Goal: Obtain resource: Obtain resource

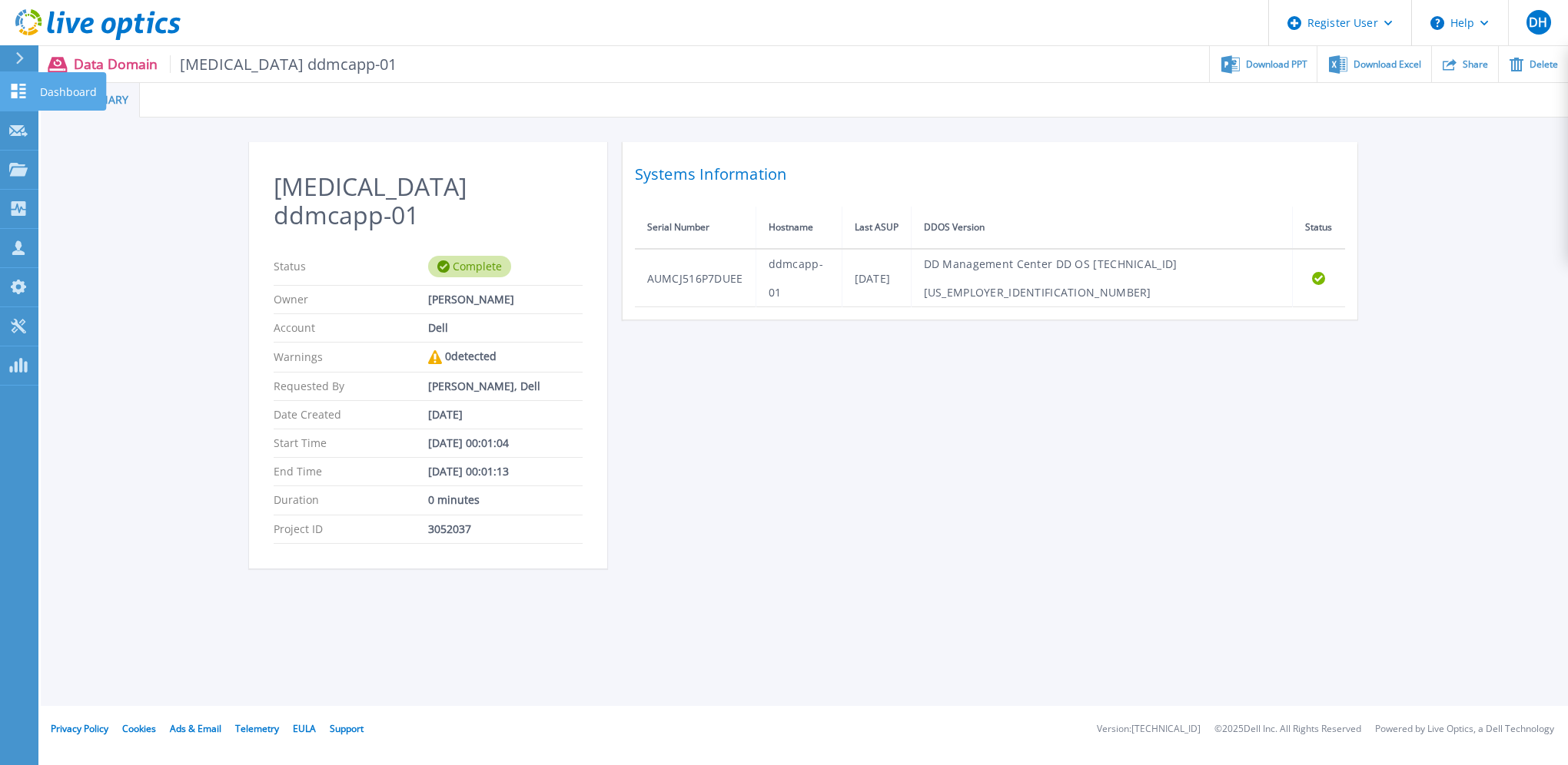
click at [31, 90] on link "Dashboard Dashboard" at bounding box center [19, 92] width 39 height 39
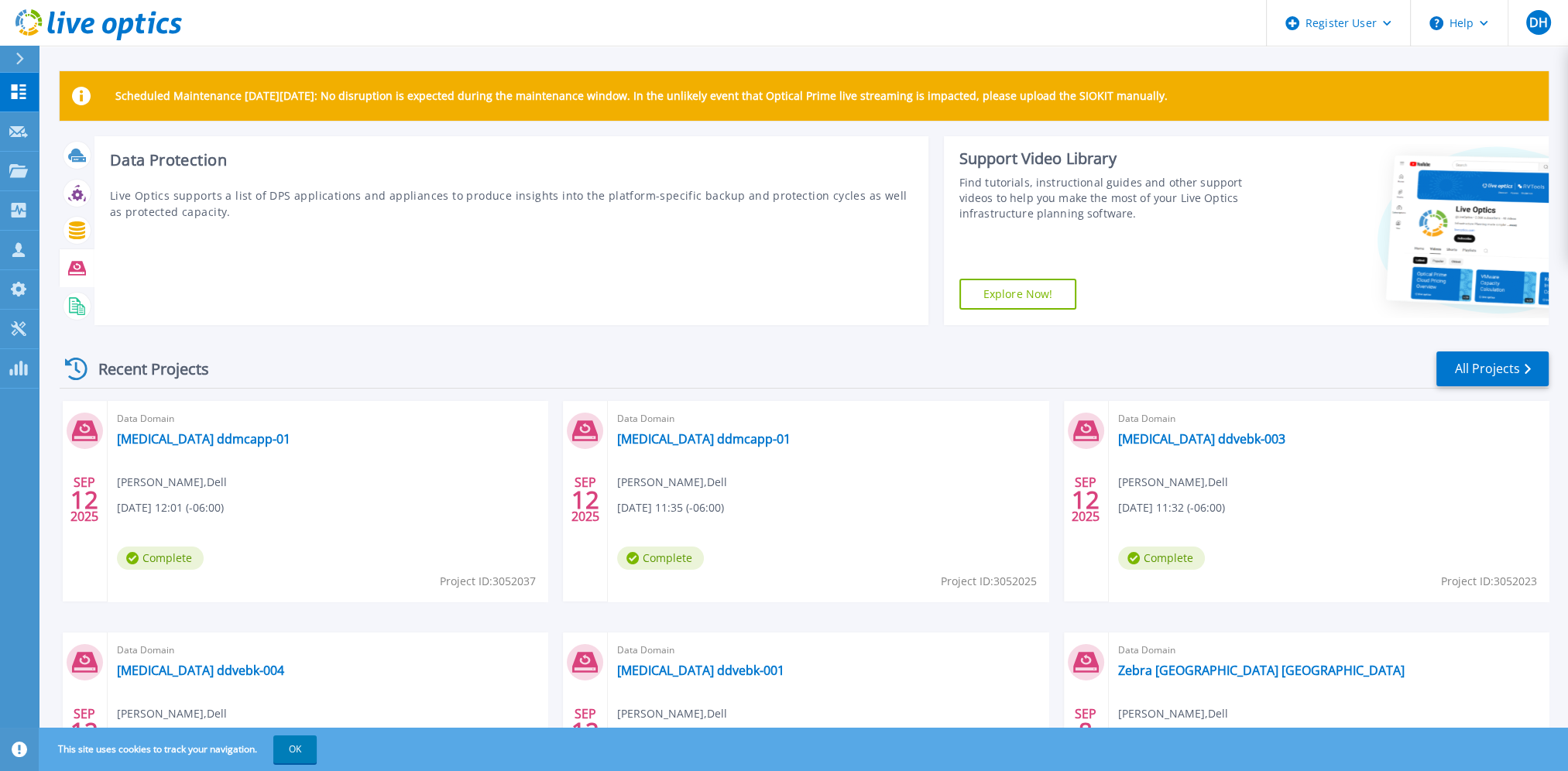
click at [75, 266] on icon at bounding box center [77, 268] width 17 height 17
click at [75, 275] on icon at bounding box center [77, 269] width 17 height 14
click at [78, 268] on icon at bounding box center [77, 269] width 17 height 14
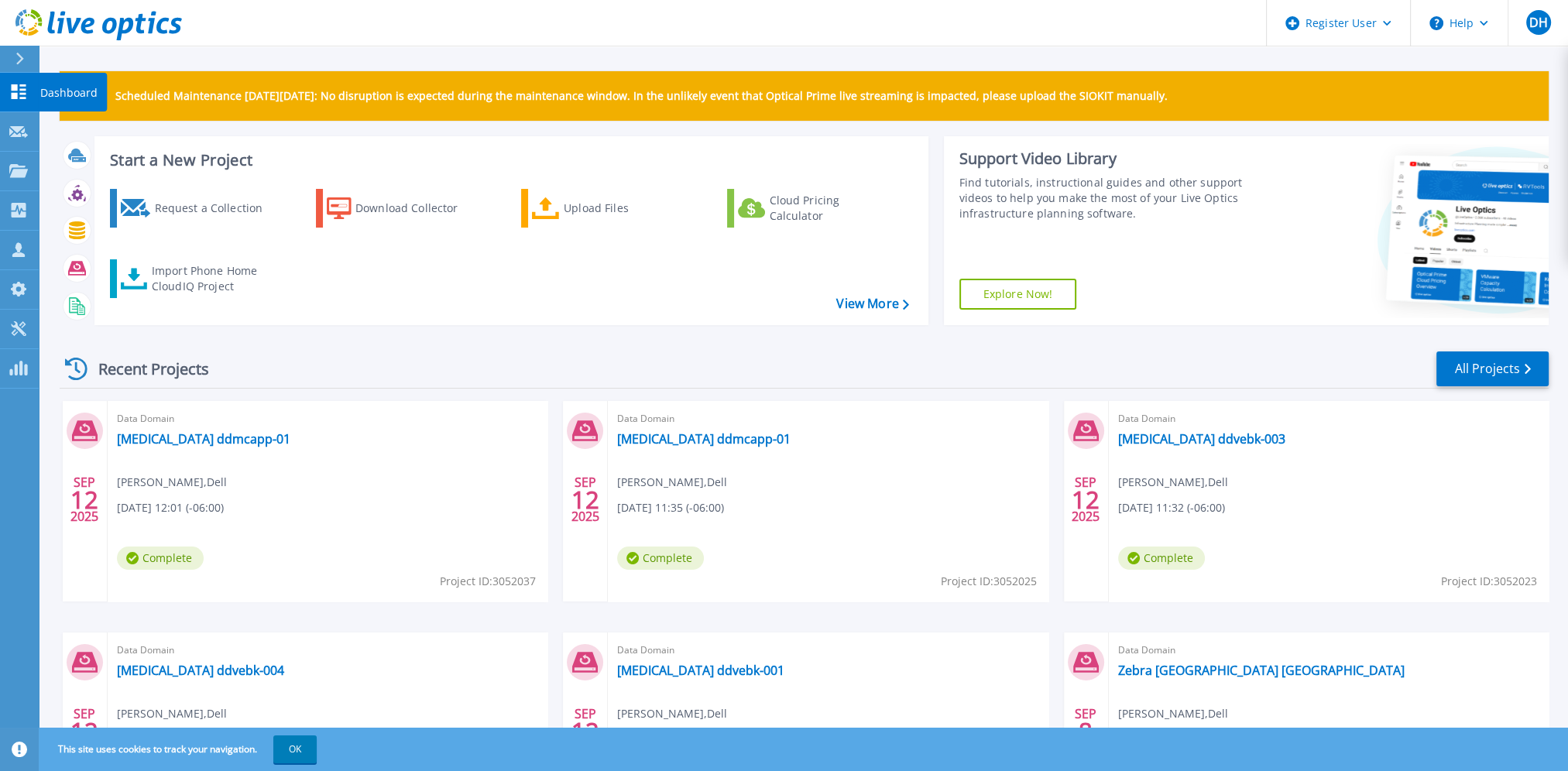
click at [24, 86] on icon at bounding box center [19, 91] width 15 height 15
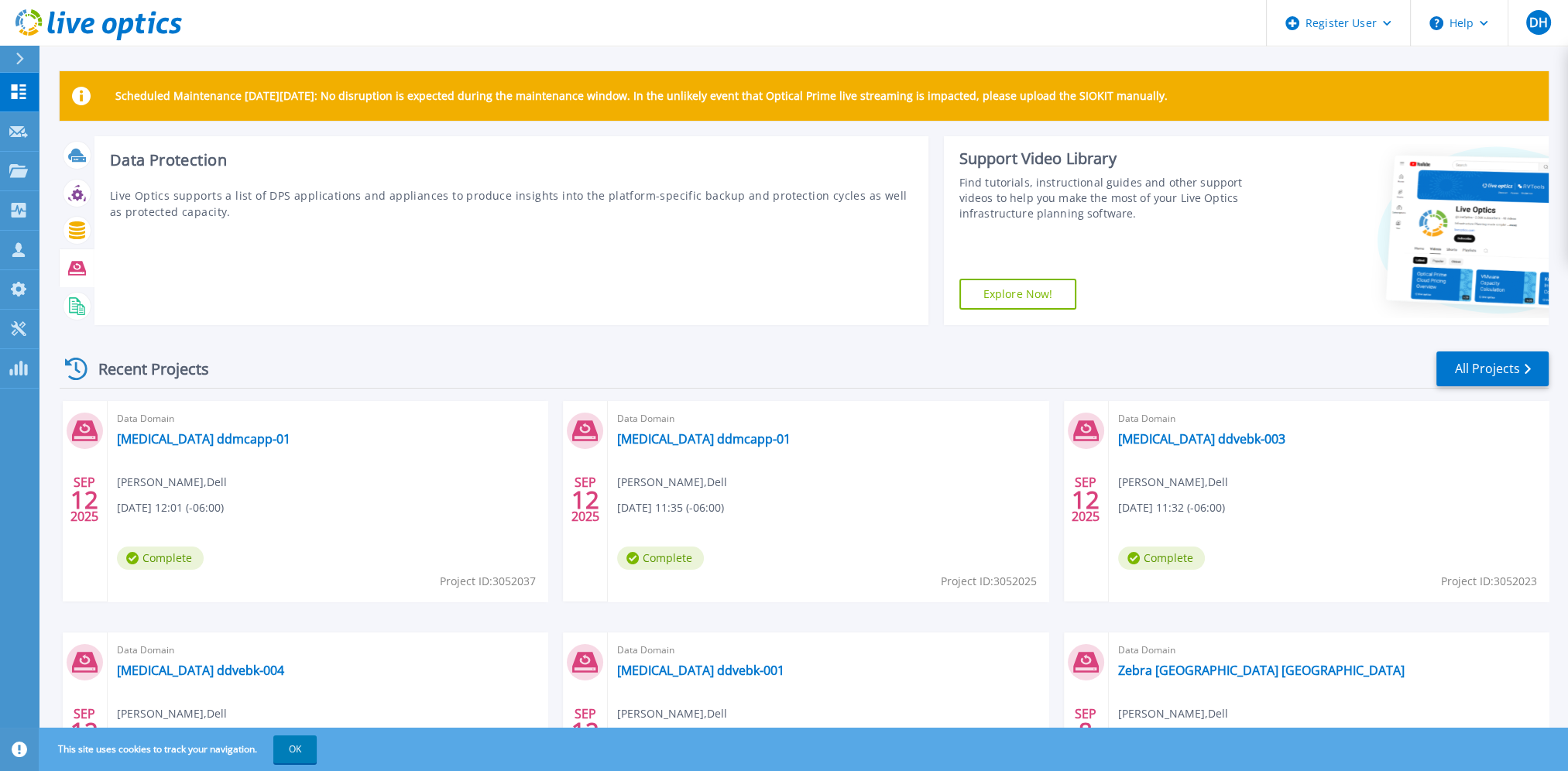
click at [81, 270] on icon at bounding box center [77, 269] width 17 height 14
click at [80, 228] on icon at bounding box center [77, 230] width 16 height 17
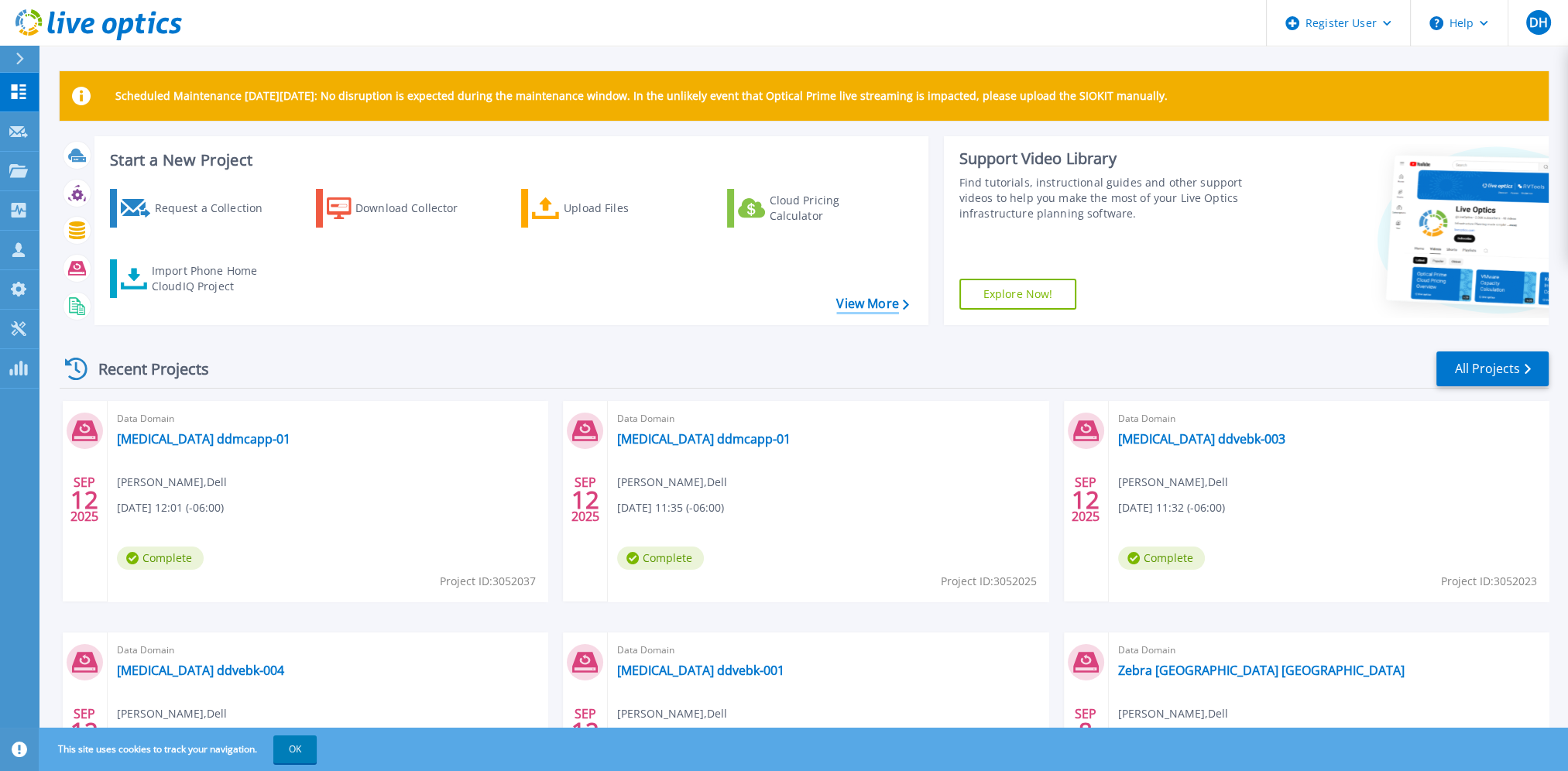
click at [874, 311] on link "View More" at bounding box center [872, 304] width 72 height 15
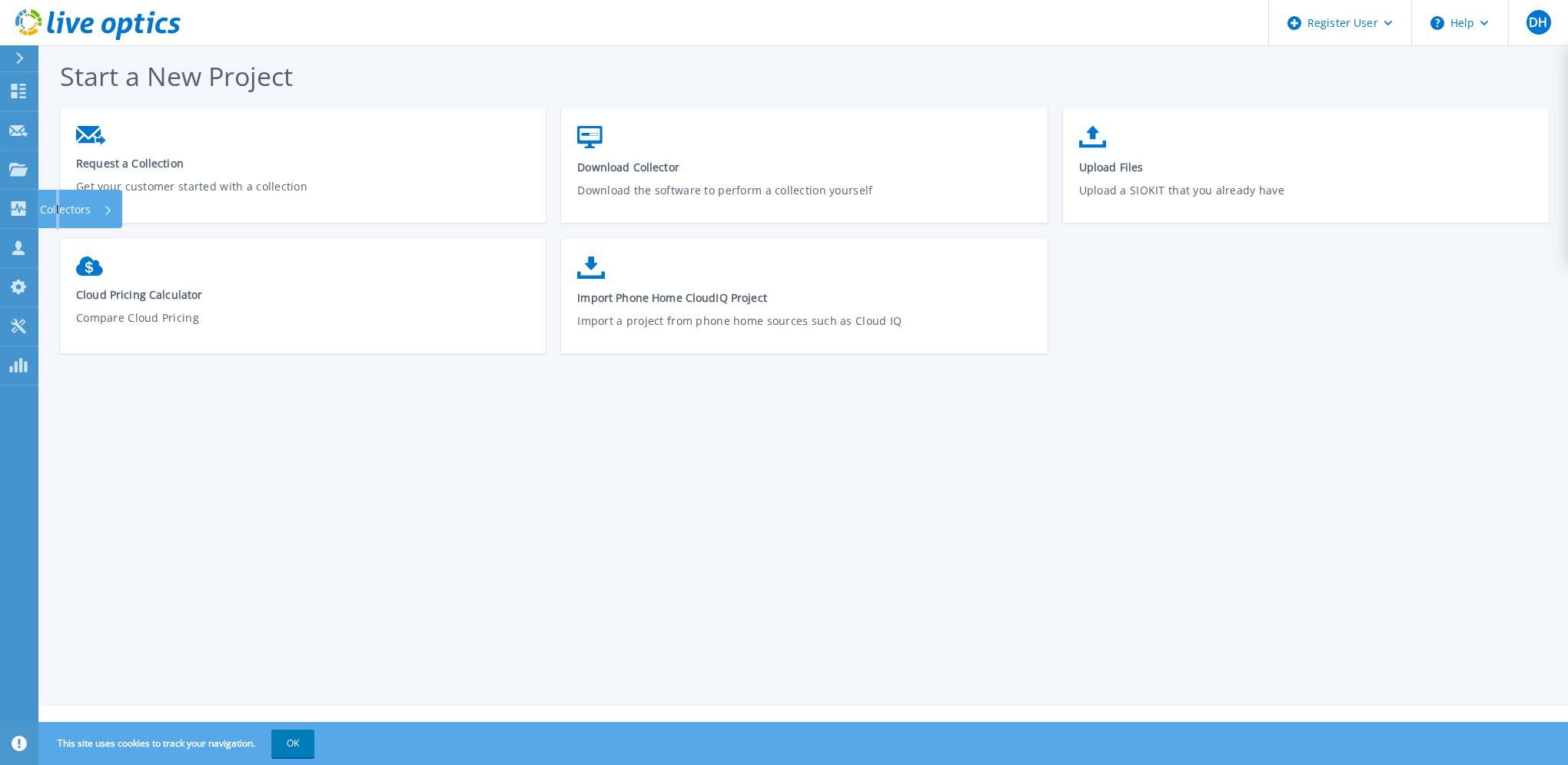
click at [57, 208] on p "Collectors" at bounding box center [65, 209] width 50 height 40
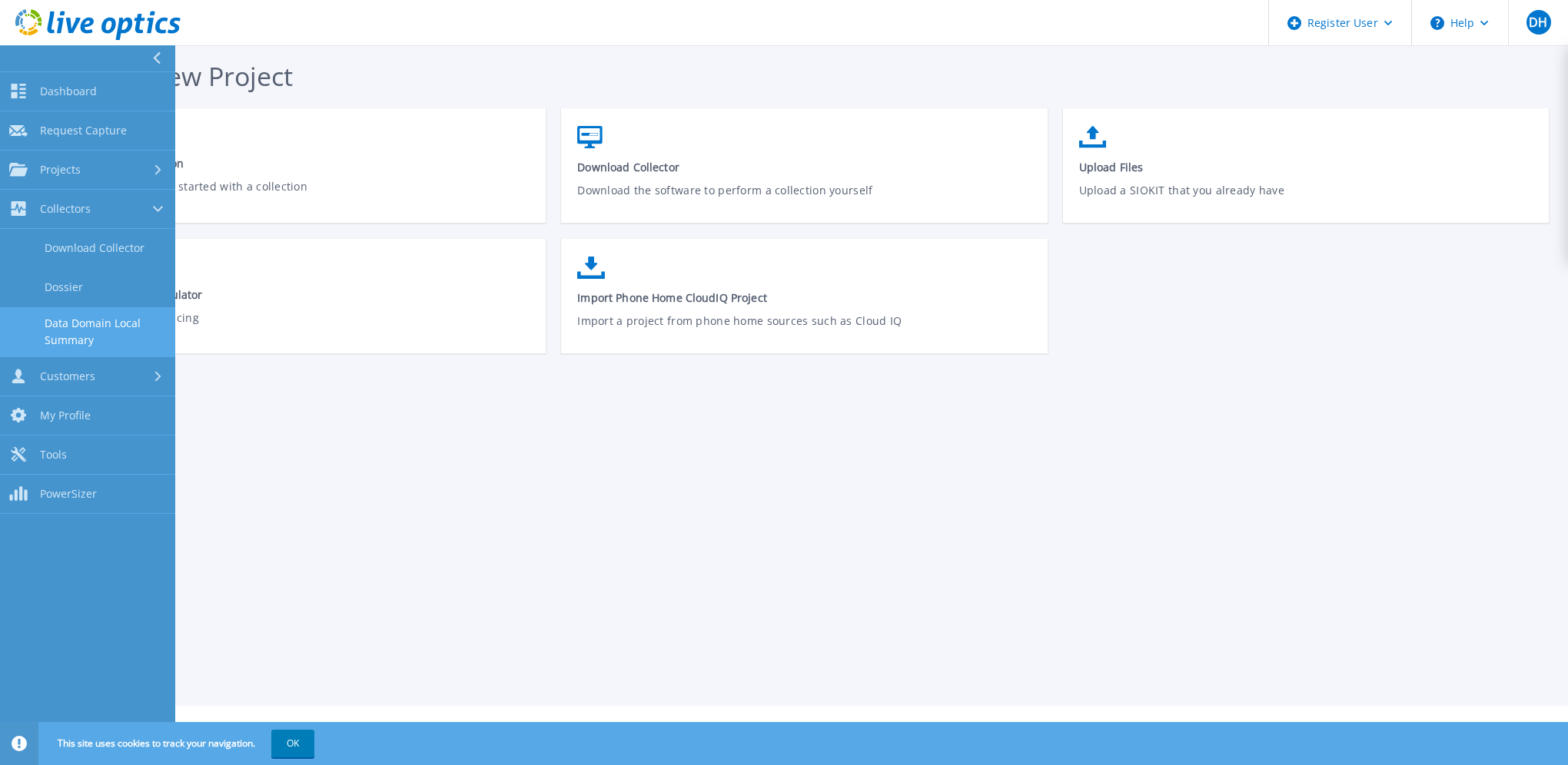
drag, startPoint x: 57, startPoint y: 208, endPoint x: 74, endPoint y: 332, distance: 125.2
click at [74, 332] on link "Data Domain Local Summary" at bounding box center [87, 331] width 176 height 49
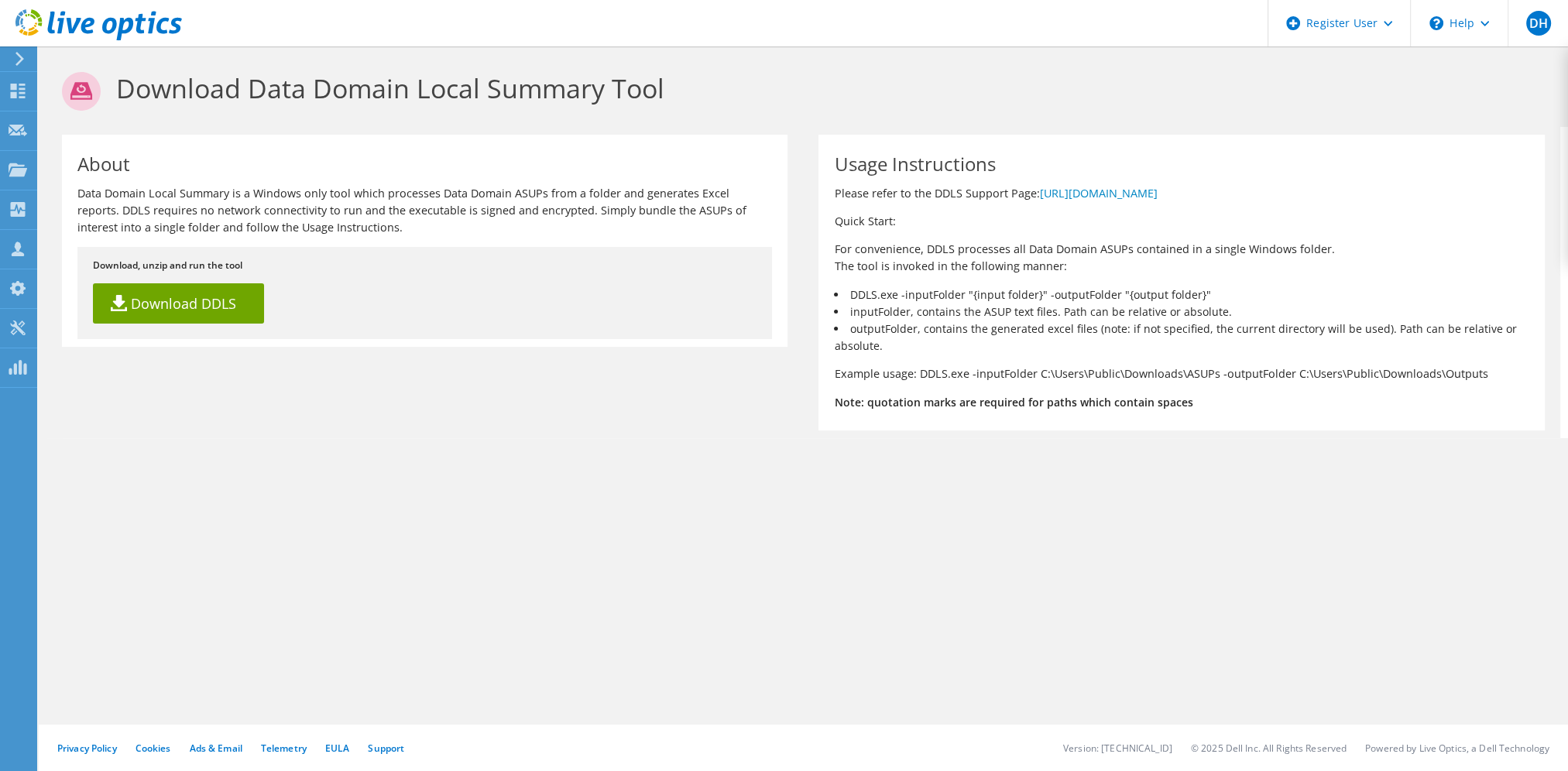
click at [75, 335] on div "About Data Domain Local Summary is a Windows only tool which processes Data Dom…" at bounding box center [425, 240] width 725 height 212
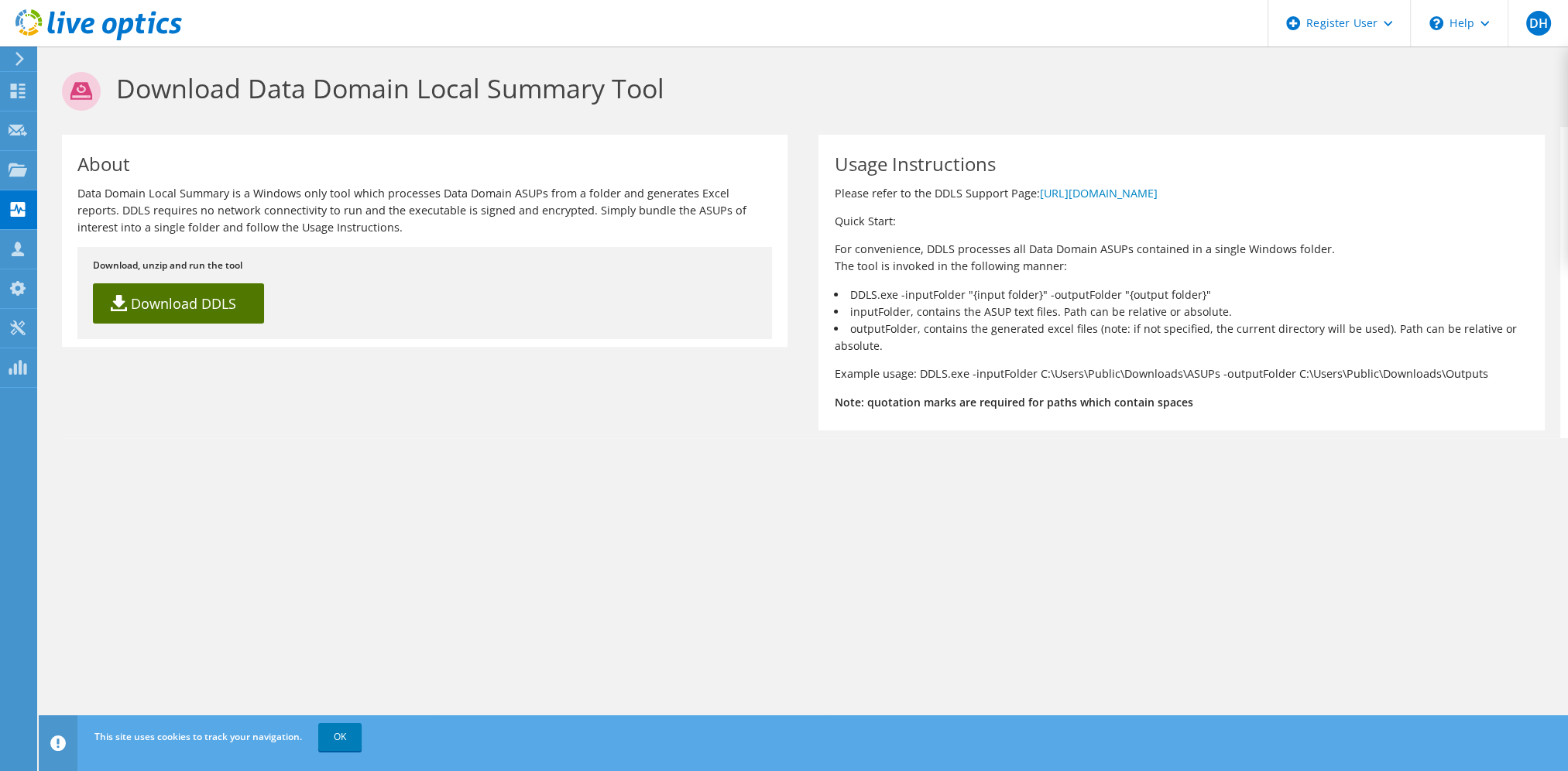
click at [212, 304] on link "Download DDLS" at bounding box center [179, 303] width 171 height 40
click at [951, 104] on h1 "Download Data Domain Local Summary Tool" at bounding box center [799, 91] width 1475 height 39
drag, startPoint x: 1102, startPoint y: 0, endPoint x: 407, endPoint y: 454, distance: 830.1
click at [407, 454] on section "Download Data Domain Local Summary Tool About Data Domain Local Summary is a Wi…" at bounding box center [803, 281] width 1529 height 469
click at [62, 325] on div "Tools" at bounding box center [58, 328] width 43 height 39
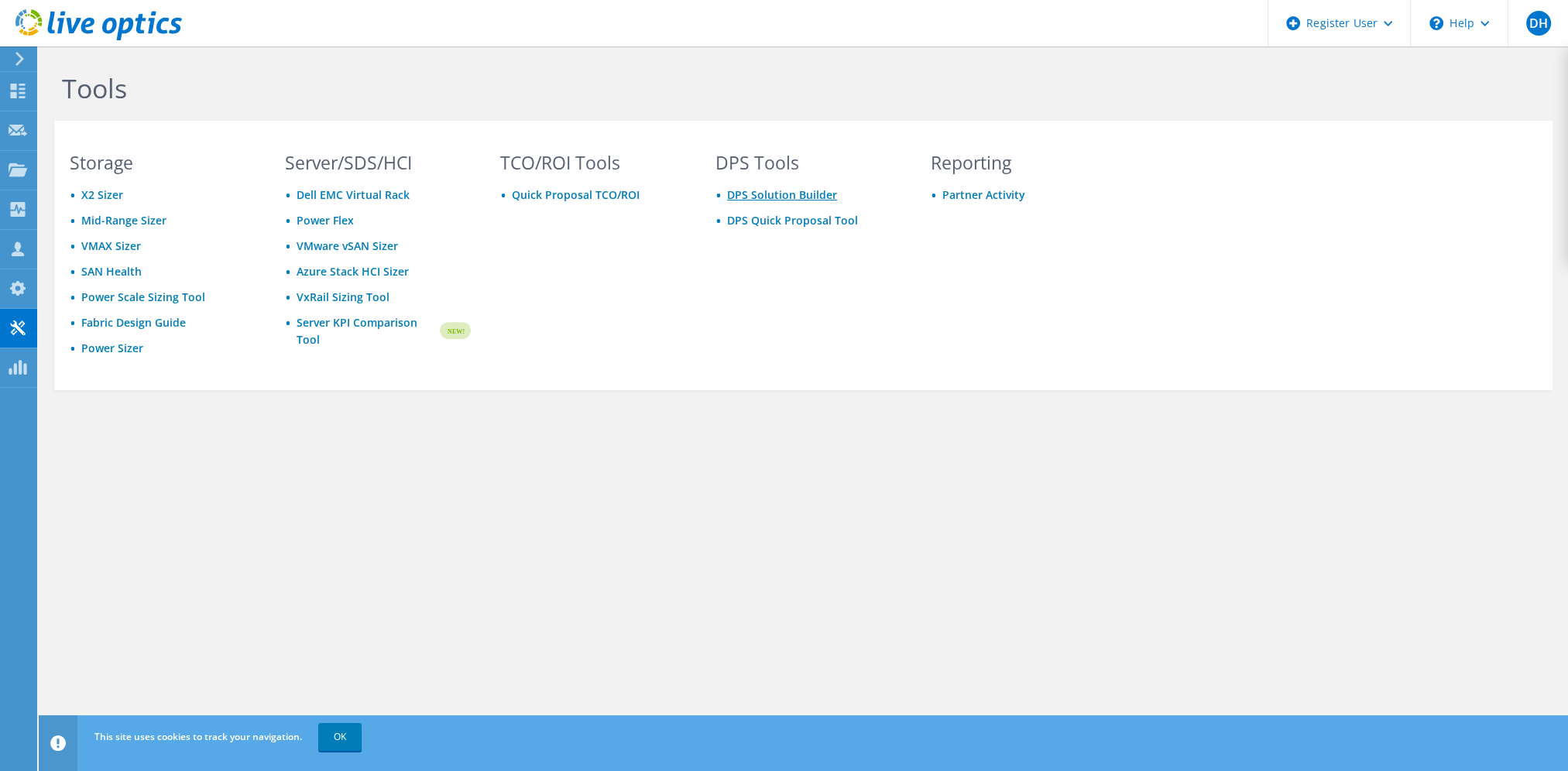
click at [809, 196] on link "DPS Solution Builder" at bounding box center [782, 194] width 110 height 15
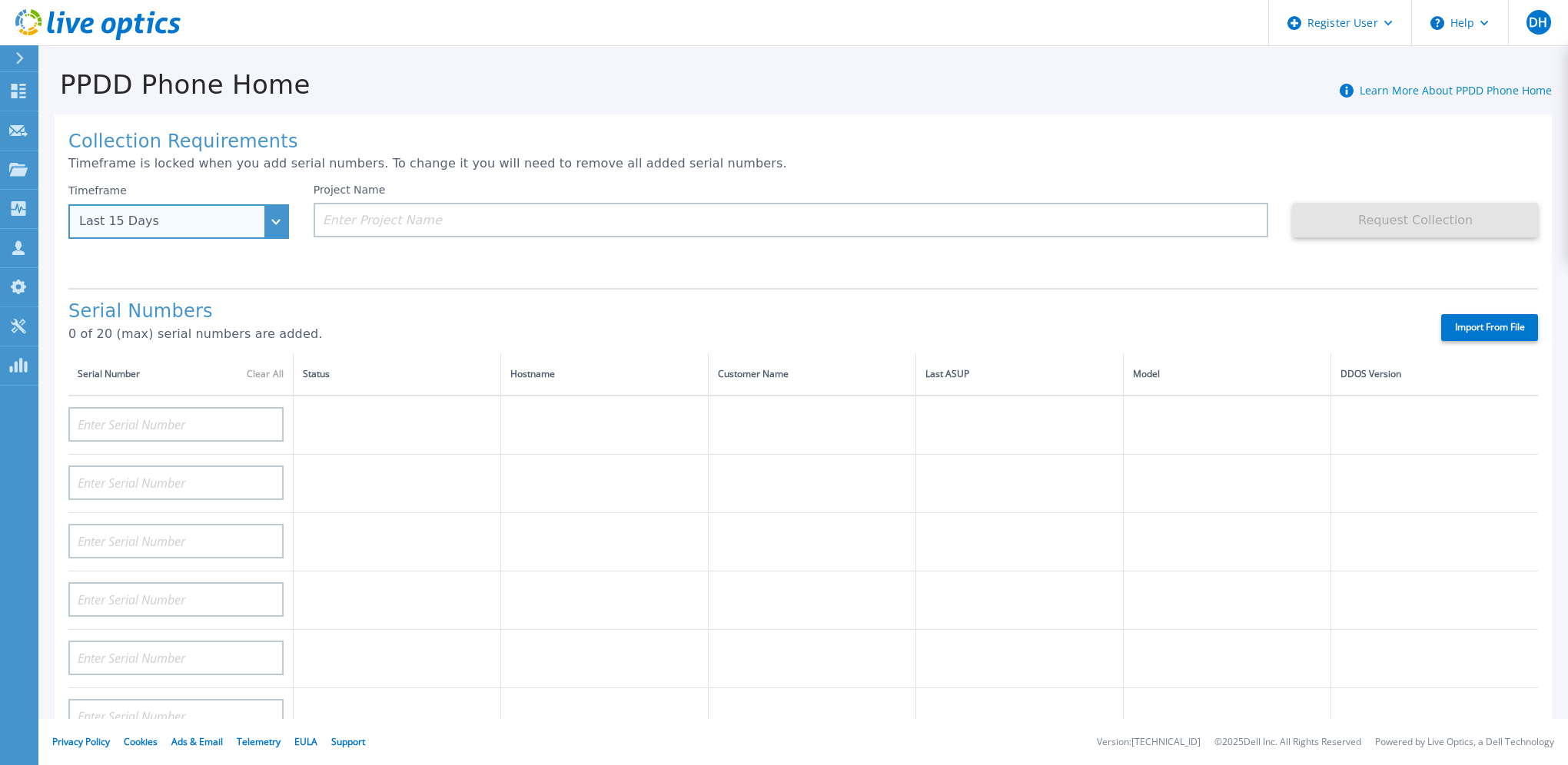
click at [276, 217] on div "Last 15 Days" at bounding box center [179, 222] width 221 height 35
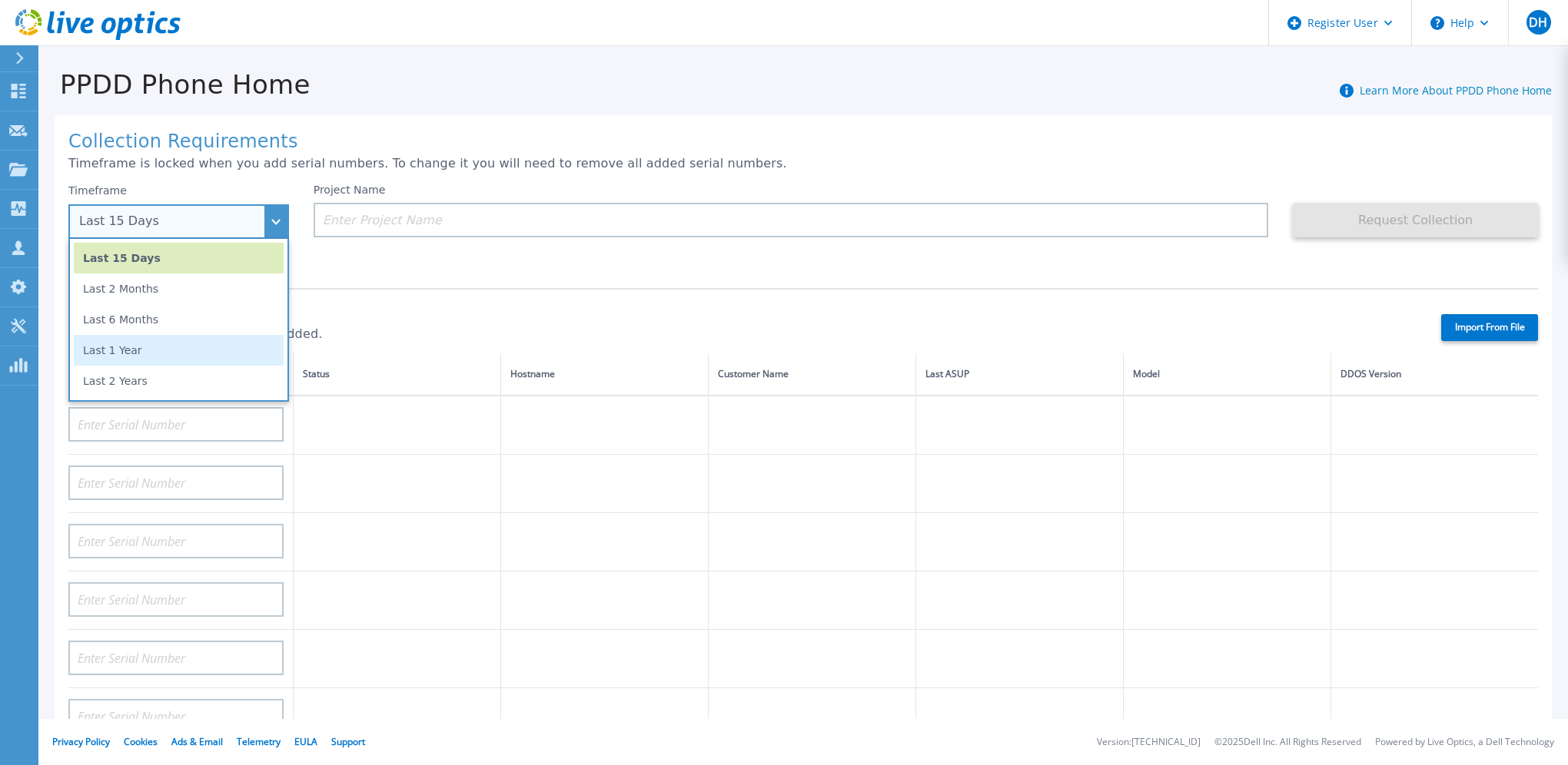
click at [184, 353] on li "Last 1 Year" at bounding box center [179, 350] width 209 height 31
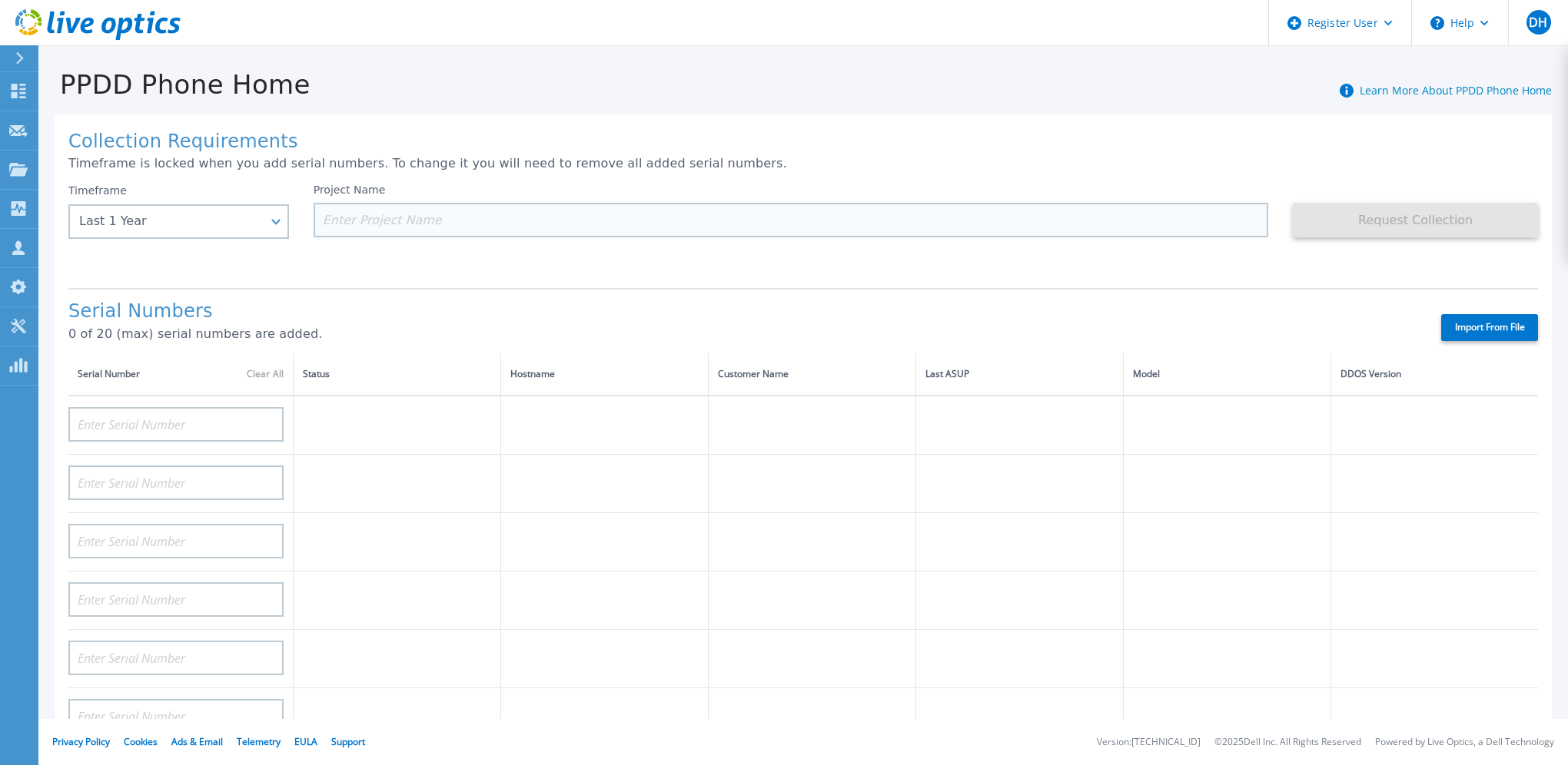
click at [382, 221] on input at bounding box center [791, 220] width 955 height 35
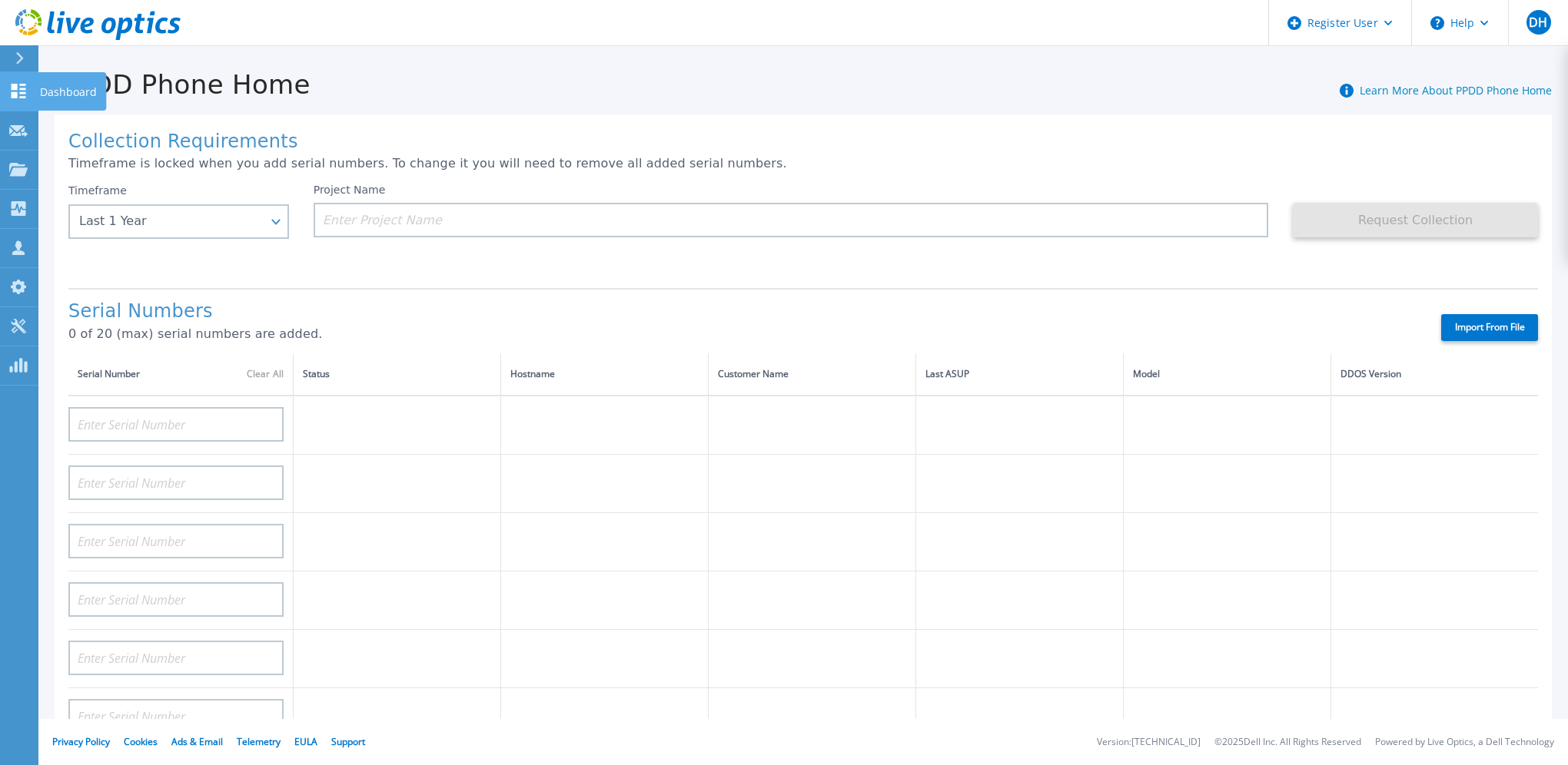
click at [16, 86] on icon at bounding box center [19, 91] width 15 height 15
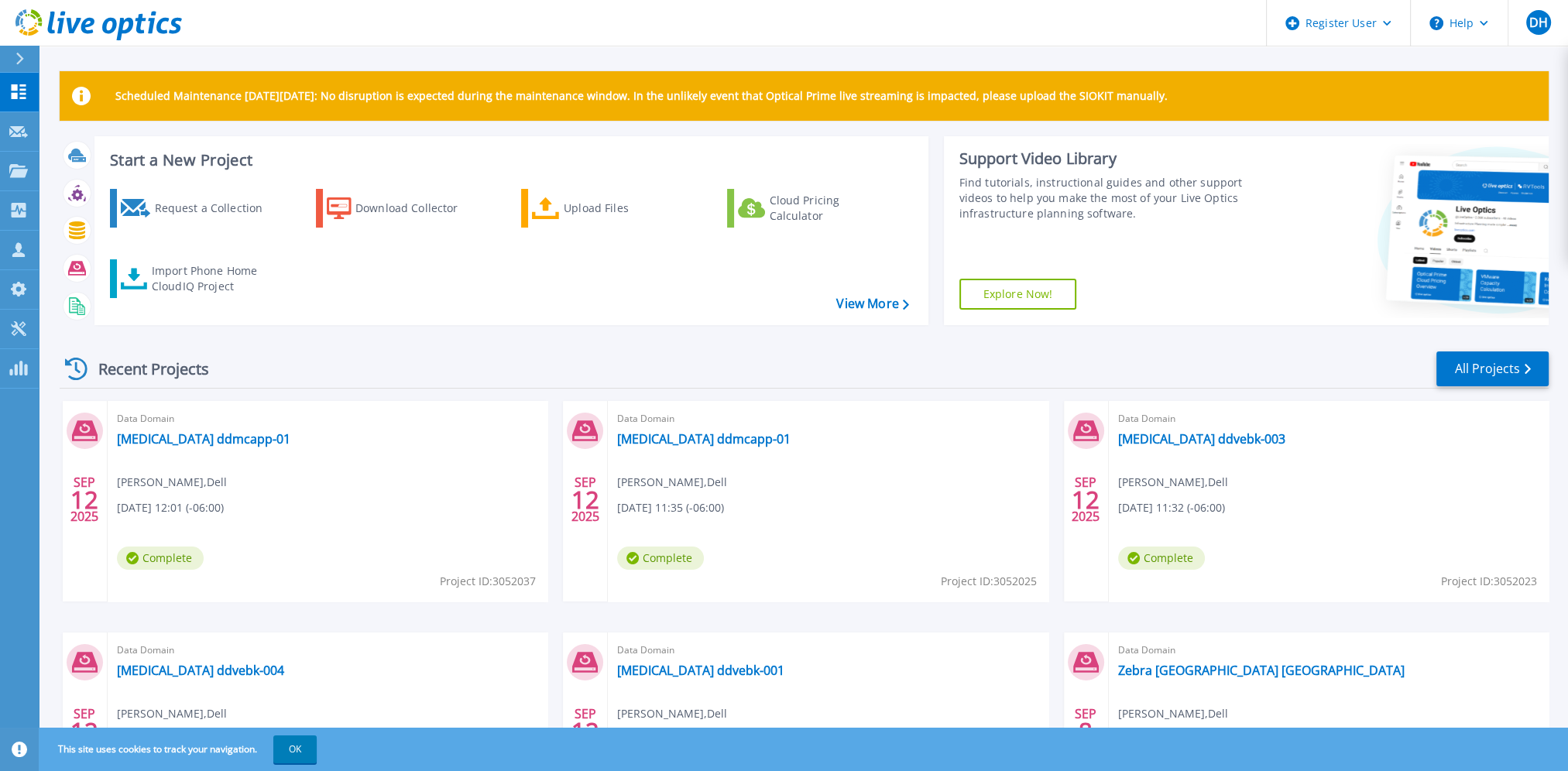
click at [340, 291] on div "Request a Collection Download Collector Upload Files Cloud Pricing Calculator I…" at bounding box center [509, 247] width 823 height 141
click at [206, 281] on div "Import Phone Home CloudIQ Project" at bounding box center [212, 278] width 121 height 31
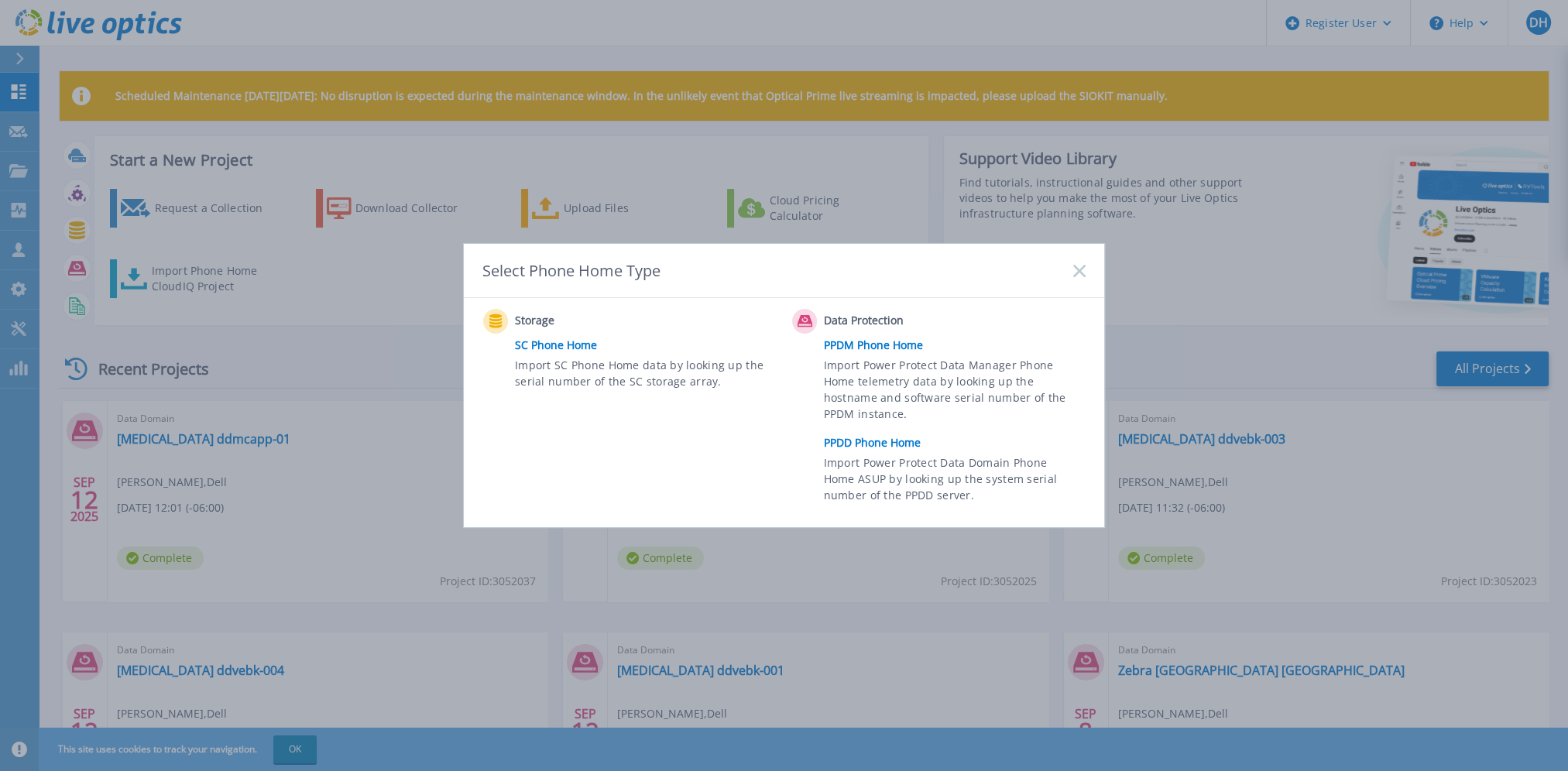
click at [878, 445] on link "PPDD Phone Home" at bounding box center [959, 443] width 270 height 23
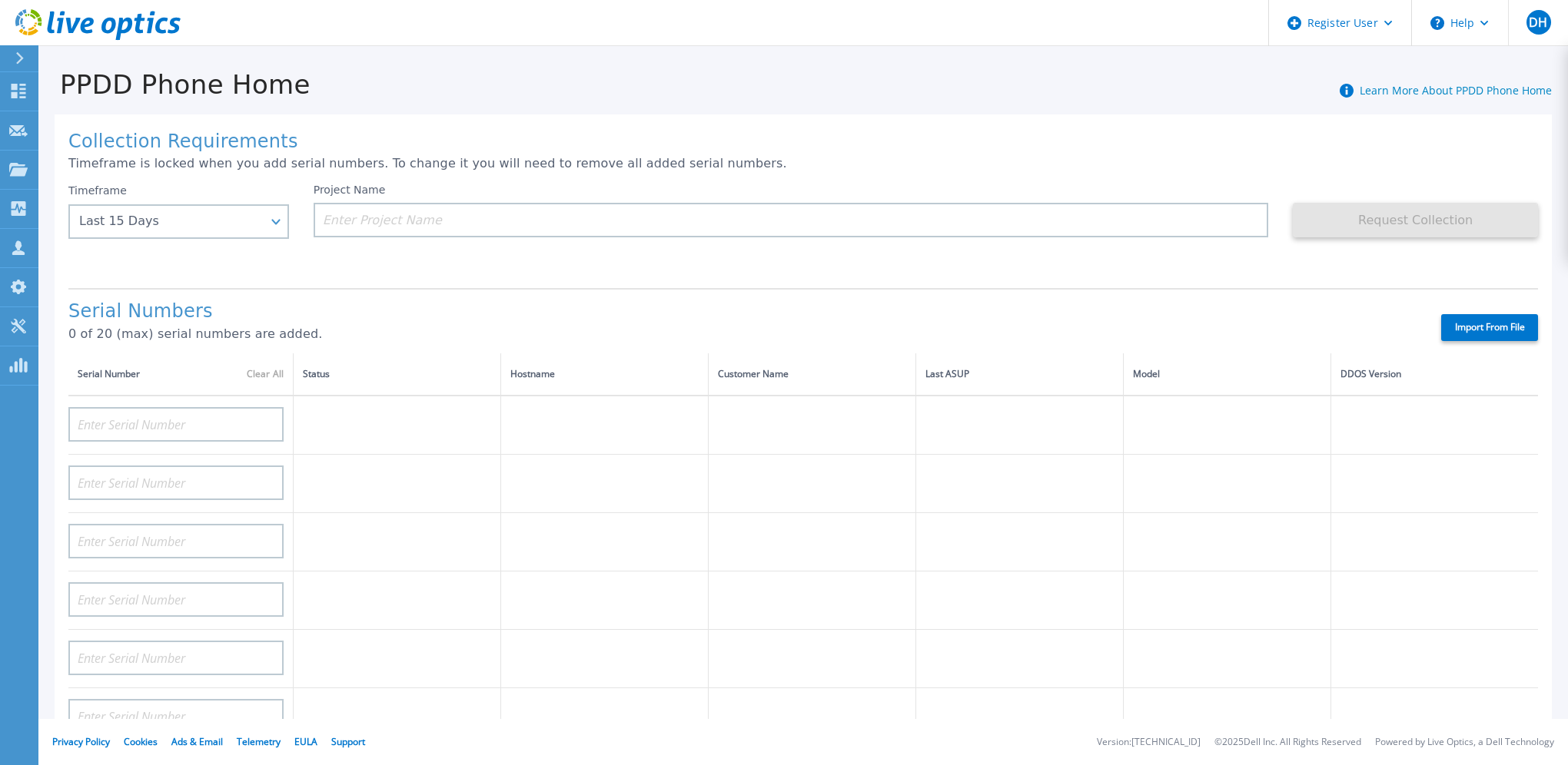
click at [884, 133] on h1 "Collection Requirements" at bounding box center [803, 142] width 1470 height 21
click at [271, 232] on div "Last 15 Days" at bounding box center [179, 222] width 221 height 35
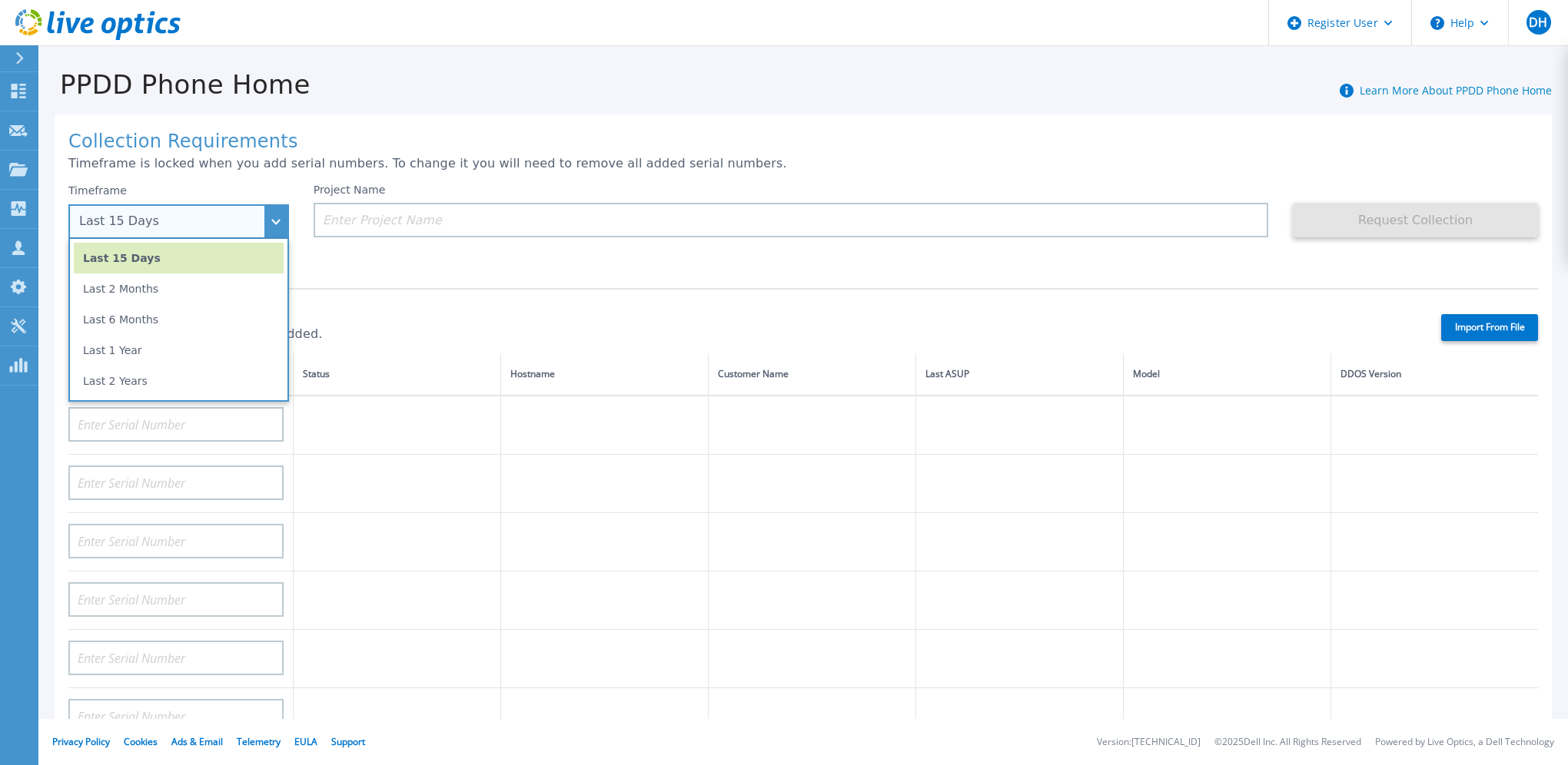
click at [167, 344] on li "Last 1 Year" at bounding box center [179, 350] width 209 height 31
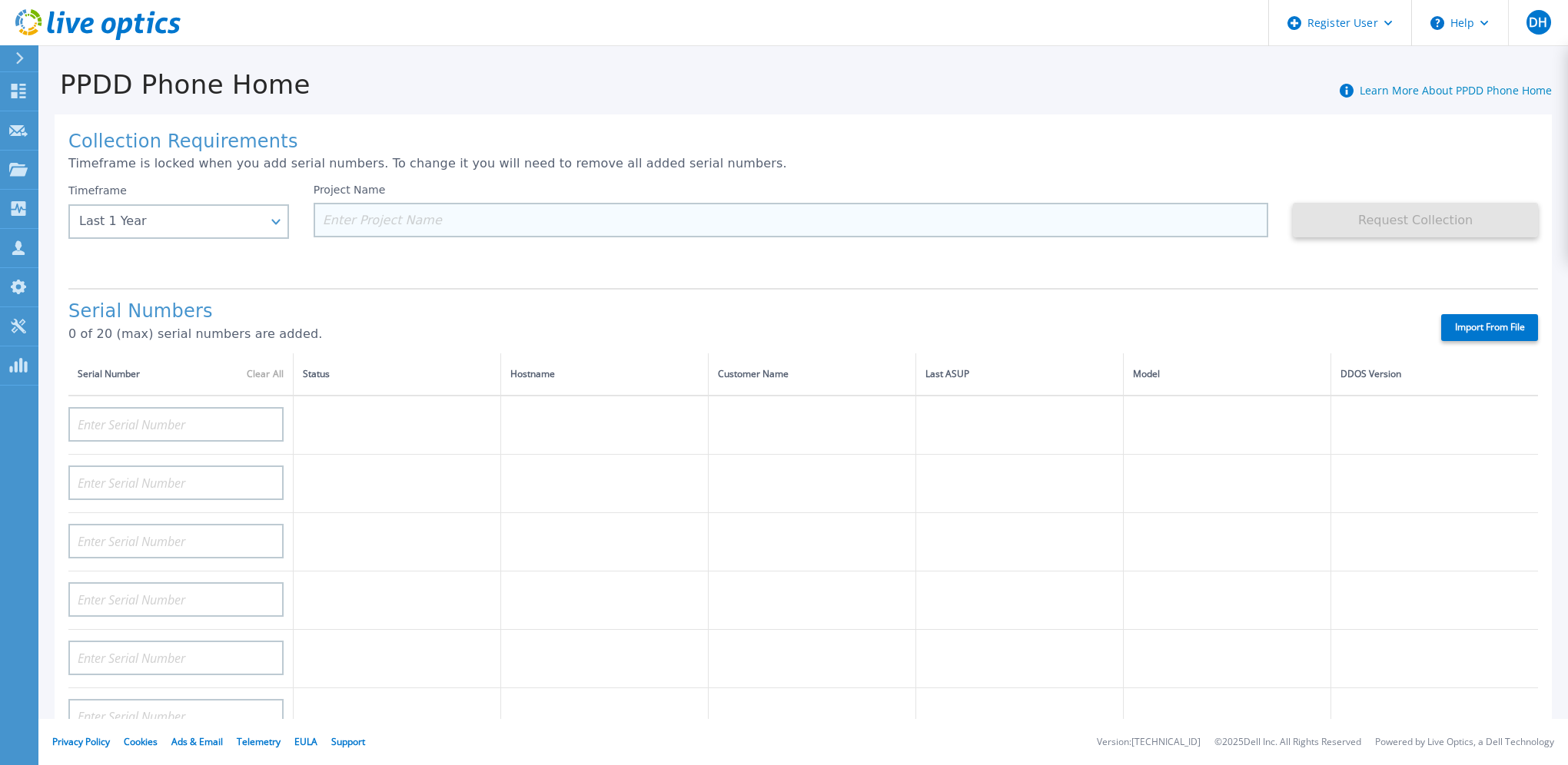
click at [354, 219] on input at bounding box center [791, 220] width 955 height 35
click at [383, 221] on input at bounding box center [791, 220] width 955 height 35
click at [1006, 154] on div "Collection Requirements Timeframe is locked when you add serial numbers. To cha…" at bounding box center [803, 549] width 1497 height 869
